Goal: Find specific page/section: Find specific page/section

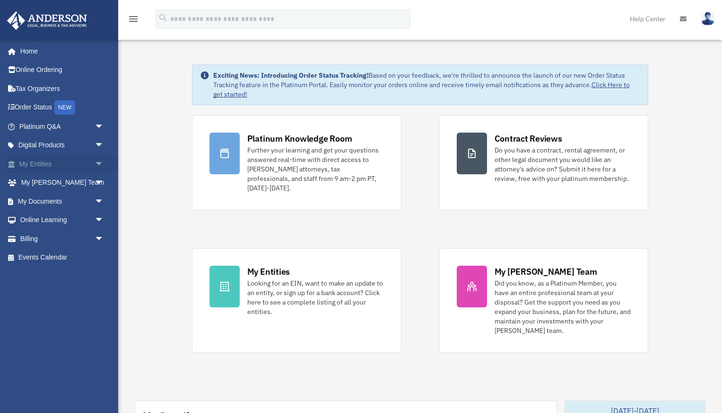
click at [56, 166] on link "My Entities arrow_drop_down" at bounding box center [63, 163] width 112 height 19
click at [98, 164] on span "arrow_drop_down" at bounding box center [104, 163] width 19 height 19
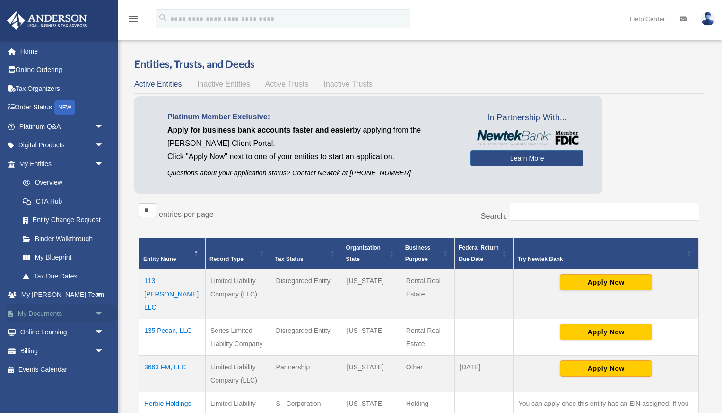
click at [97, 310] on span "arrow_drop_down" at bounding box center [104, 313] width 19 height 19
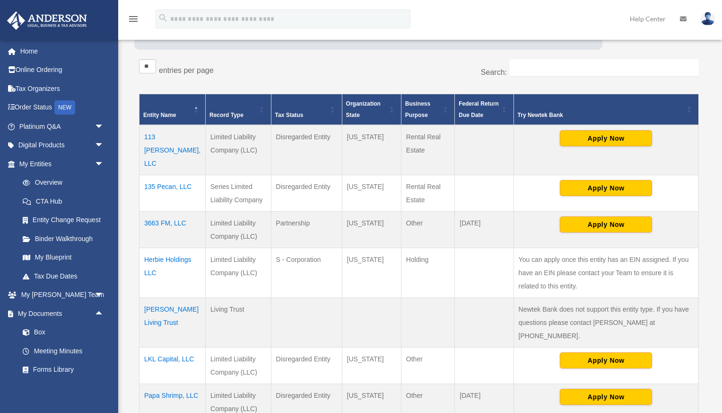
scroll to position [148, 0]
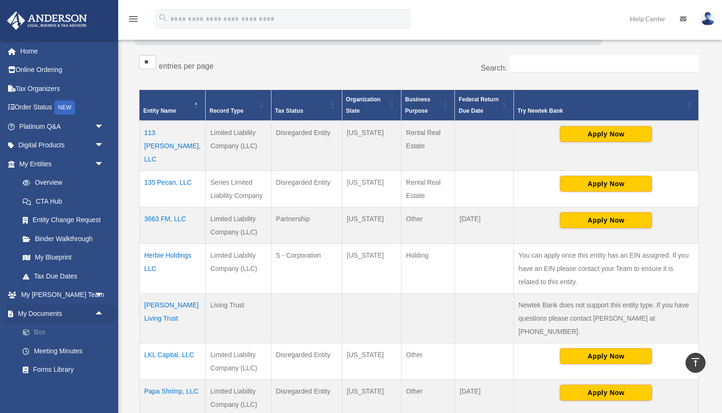
click at [31, 336] on link "Box" at bounding box center [65, 332] width 105 height 19
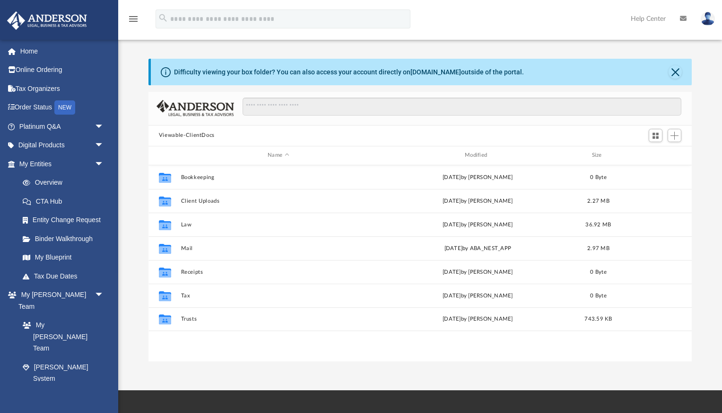
scroll to position [215, 544]
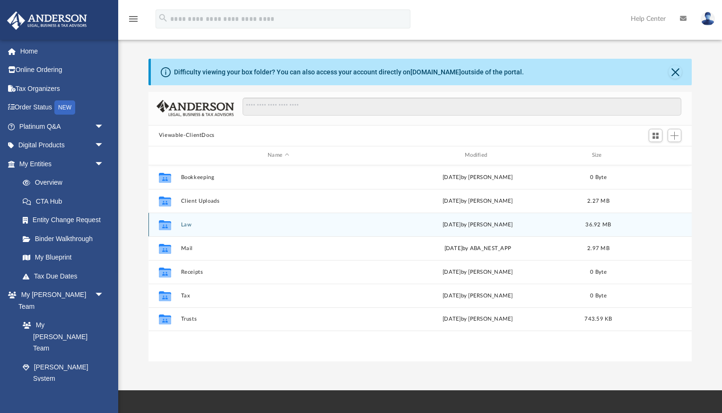
click at [187, 223] on button "Law" at bounding box center [278, 224] width 195 height 6
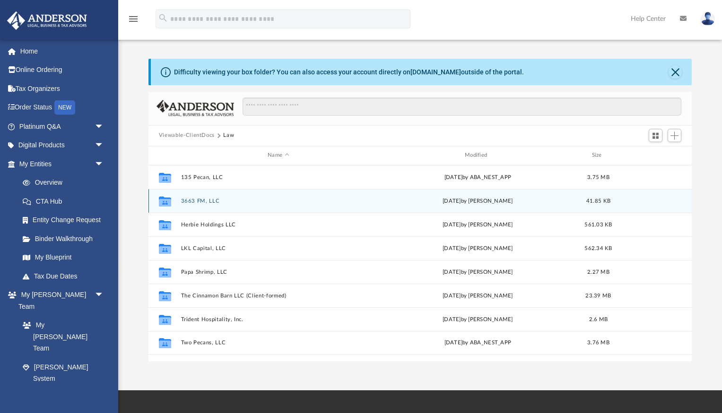
click at [194, 201] on button "3663 FM, LLC" at bounding box center [278, 201] width 195 height 6
